Goal: Task Accomplishment & Management: Use online tool/utility

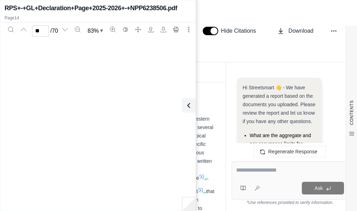
scroll to position [2992, 0]
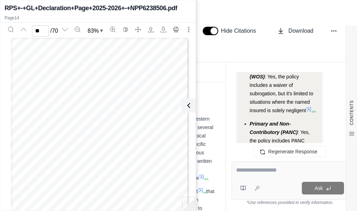
click at [184, 103] on icon at bounding box center [188, 105] width 8 height 8
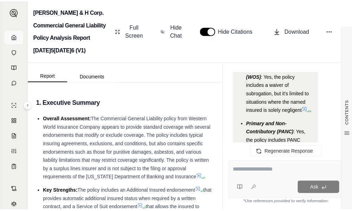
scroll to position [1965, 0]
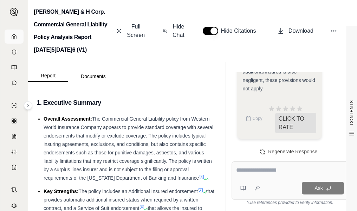
click at [11, 37] on icon at bounding box center [14, 37] width 6 height 6
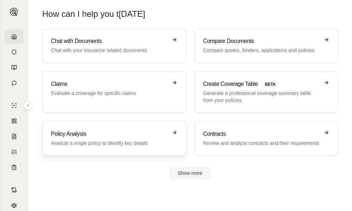
click at [118, 133] on h3 "Policy Analysis" at bounding box center [109, 134] width 116 height 8
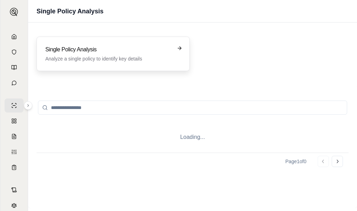
click at [111, 69] on div "Single Policy Analysis Analyze a single policy to identify key details" at bounding box center [113, 54] width 153 height 34
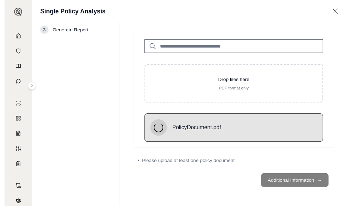
scroll to position [20, 0]
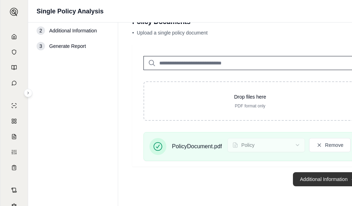
click at [324, 183] on button "Additional Information →" at bounding box center [327, 179] width 69 height 14
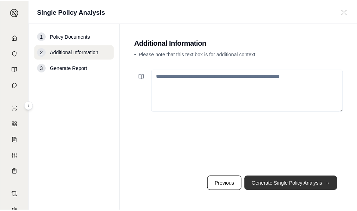
scroll to position [0, 0]
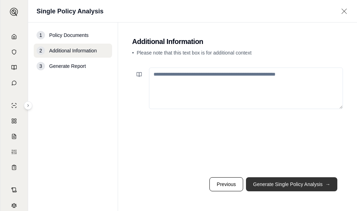
click at [272, 189] on button "Generate Single Policy Analysis →" at bounding box center [291, 184] width 91 height 14
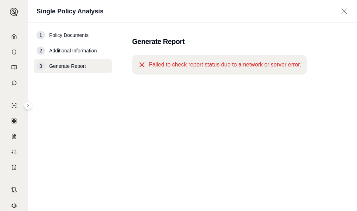
click at [143, 65] on icon at bounding box center [142, 64] width 8 height 8
click at [343, 12] on icon at bounding box center [344, 11] width 9 height 7
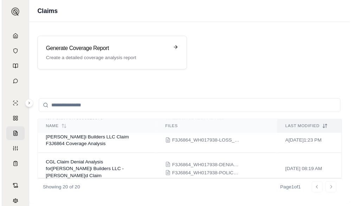
scroll to position [105, 0]
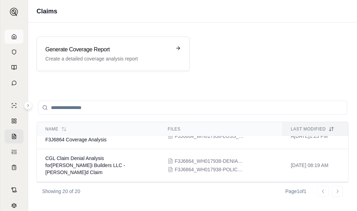
click at [14, 37] on icon at bounding box center [14, 37] width 6 height 6
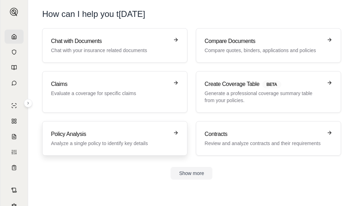
click at [117, 132] on h3 "Policy Analysis" at bounding box center [110, 134] width 118 height 8
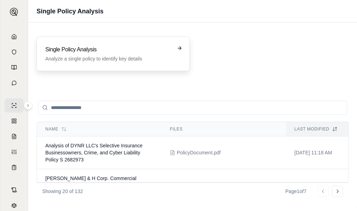
click at [100, 58] on p "Analyze a single policy to identify key details" at bounding box center [108, 58] width 126 height 7
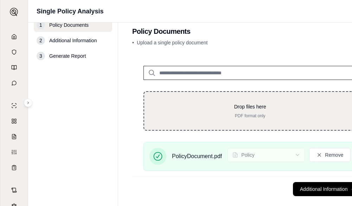
scroll to position [20, 0]
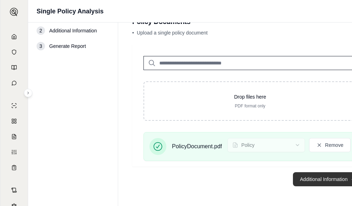
click at [328, 175] on button "Additional Information →" at bounding box center [327, 179] width 69 height 14
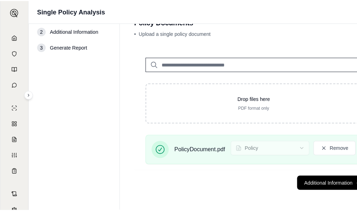
scroll to position [0, 0]
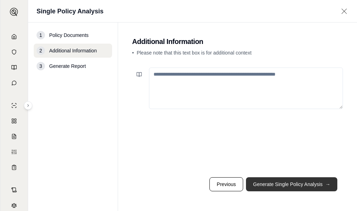
click at [292, 189] on button "Generate Single Policy Analysis →" at bounding box center [291, 184] width 91 height 14
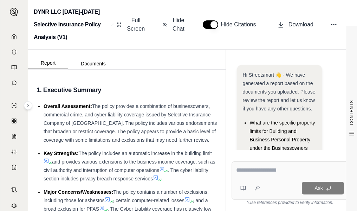
scroll to position [122, 0]
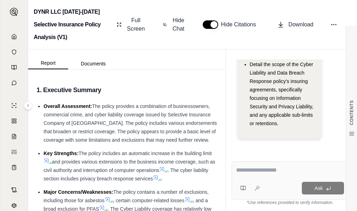
click at [293, 166] on textarea at bounding box center [290, 170] width 108 height 8
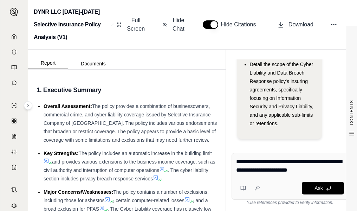
type textarea "**********"
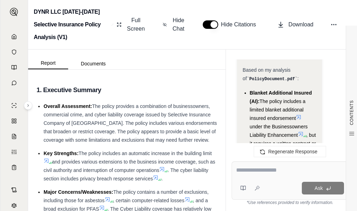
scroll to position [2528, 0]
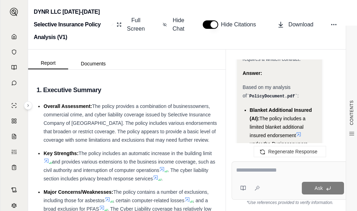
click at [299, 131] on icon at bounding box center [299, 134] width 6 height 6
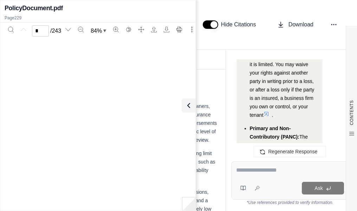
scroll to position [2681, 0]
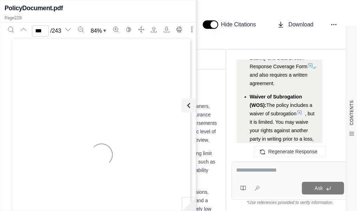
type input "***"
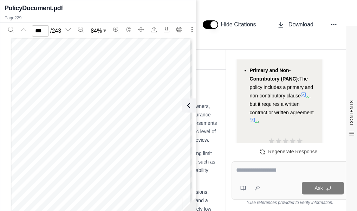
scroll to position [2809, 0]
